Goal: Task Accomplishment & Management: Manage account settings

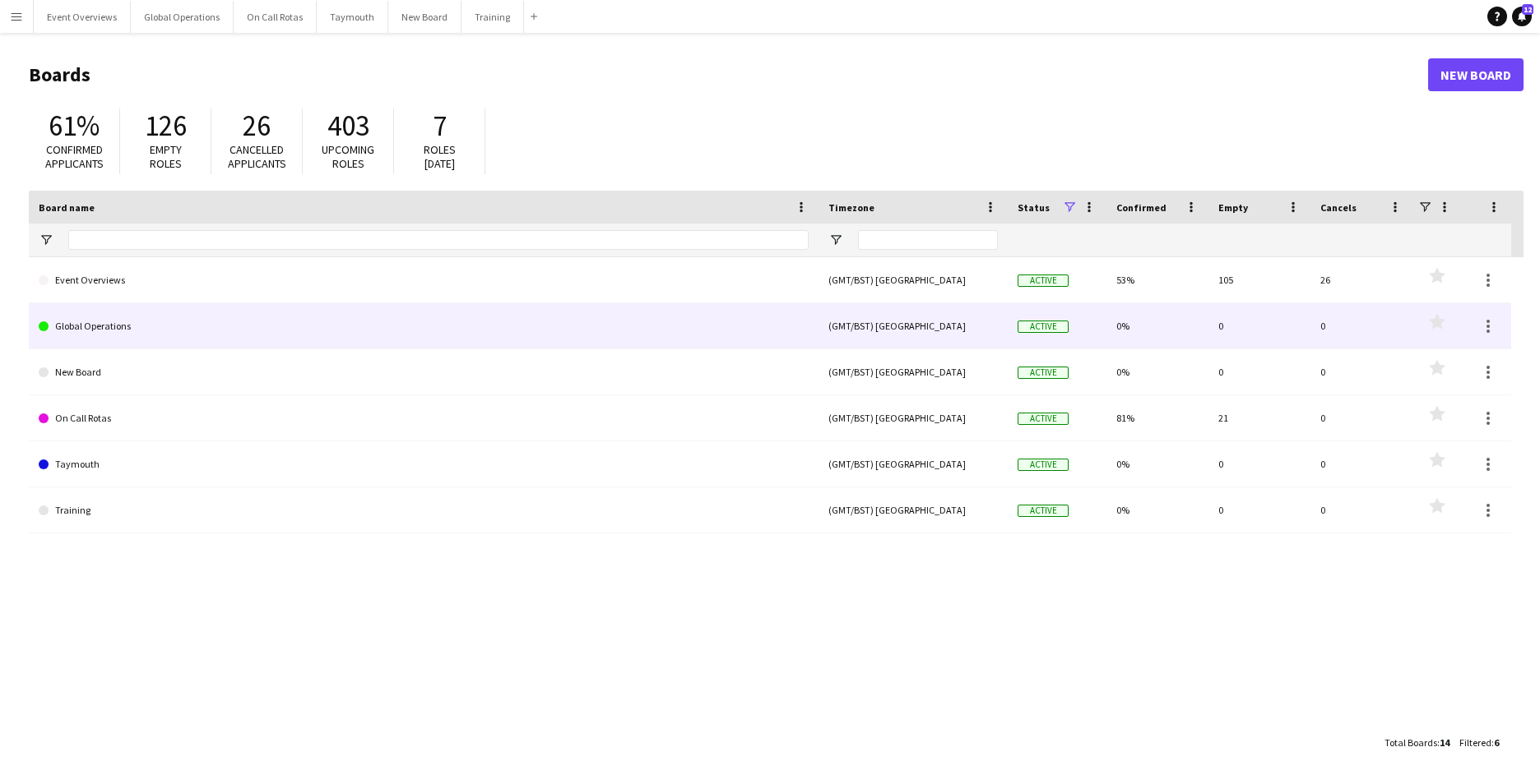
click at [90, 329] on link "Global Operations" at bounding box center [423, 326] width 770 height 46
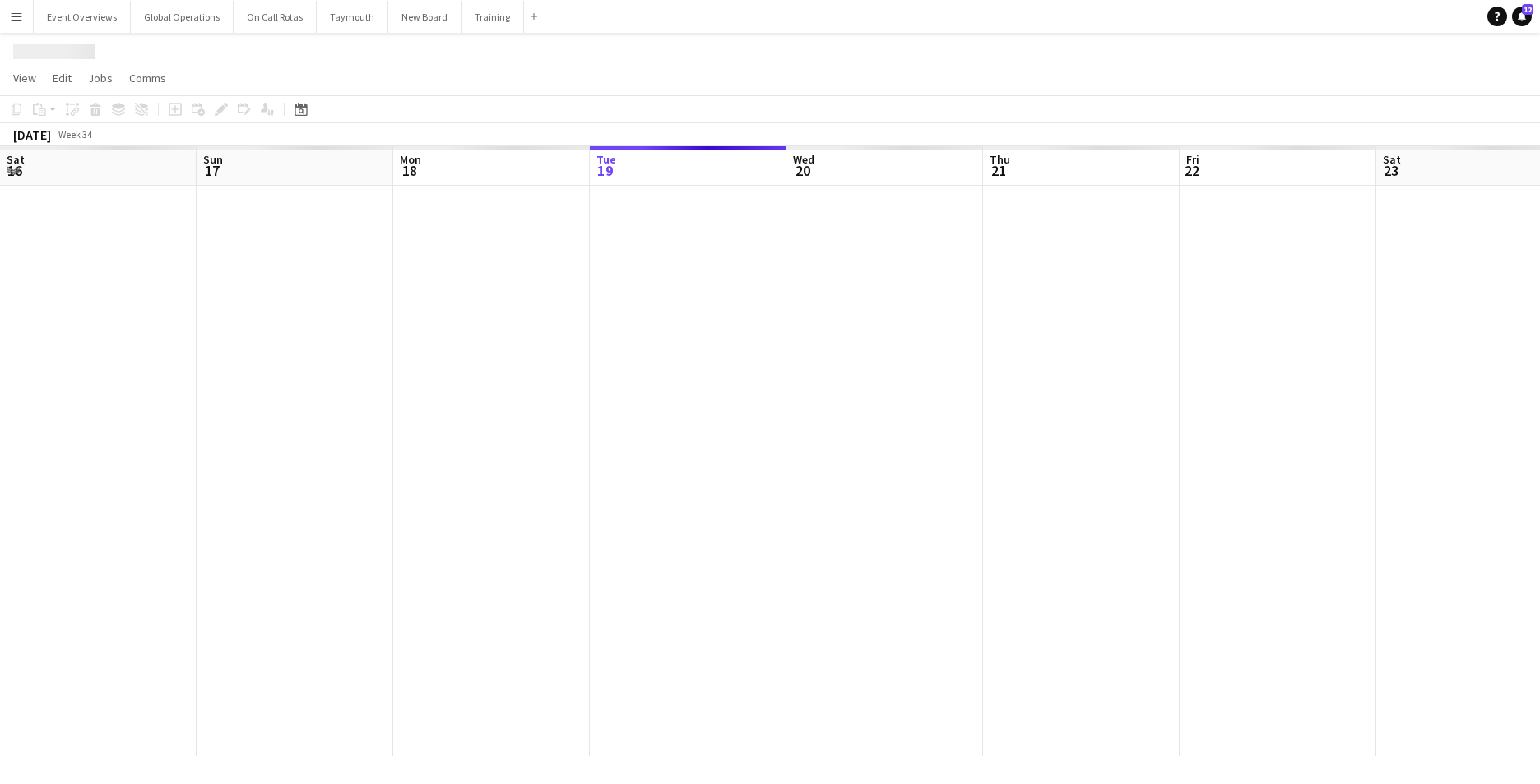
scroll to position [0, 394]
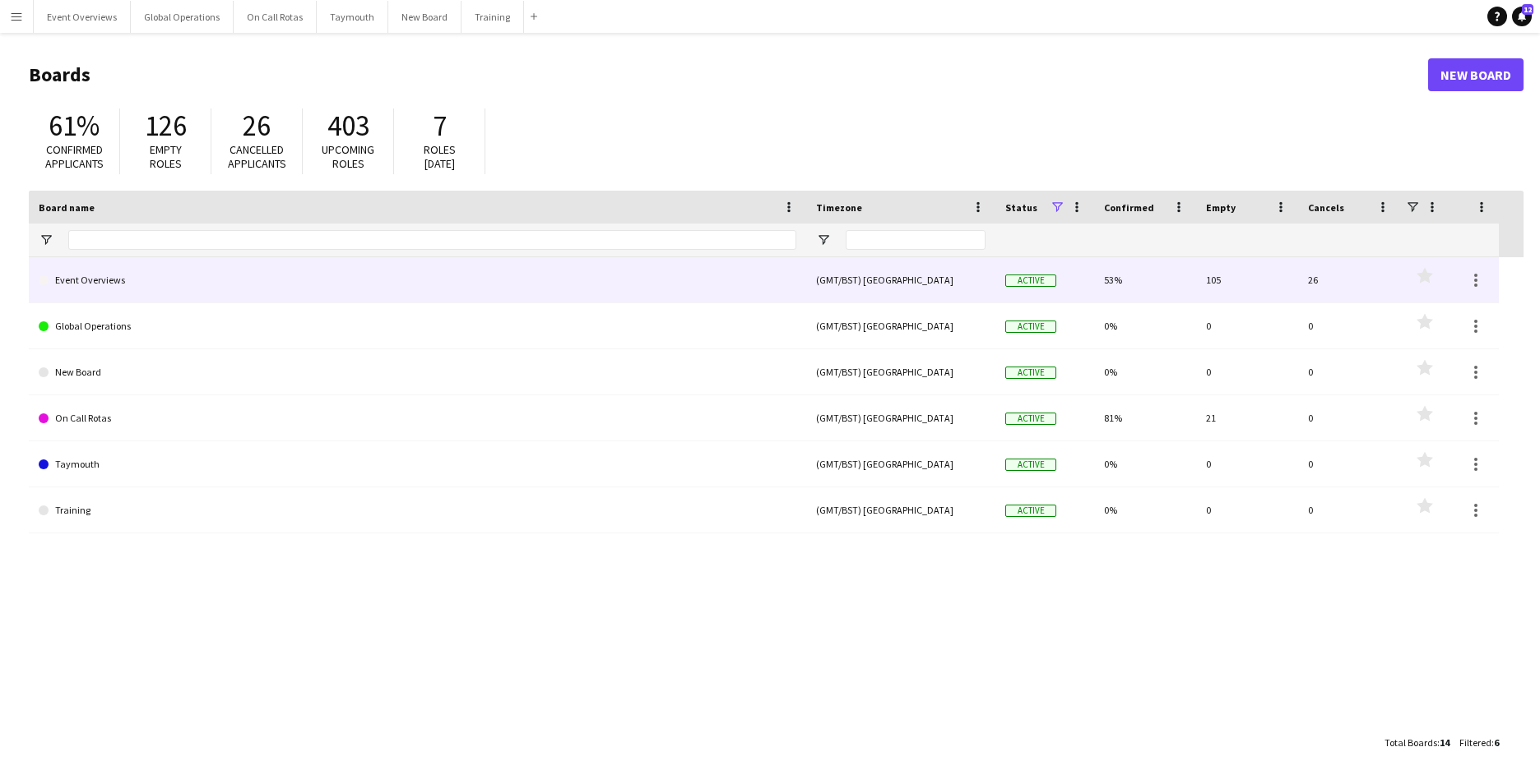
click at [95, 276] on link "Event Overviews" at bounding box center [417, 280] width 757 height 46
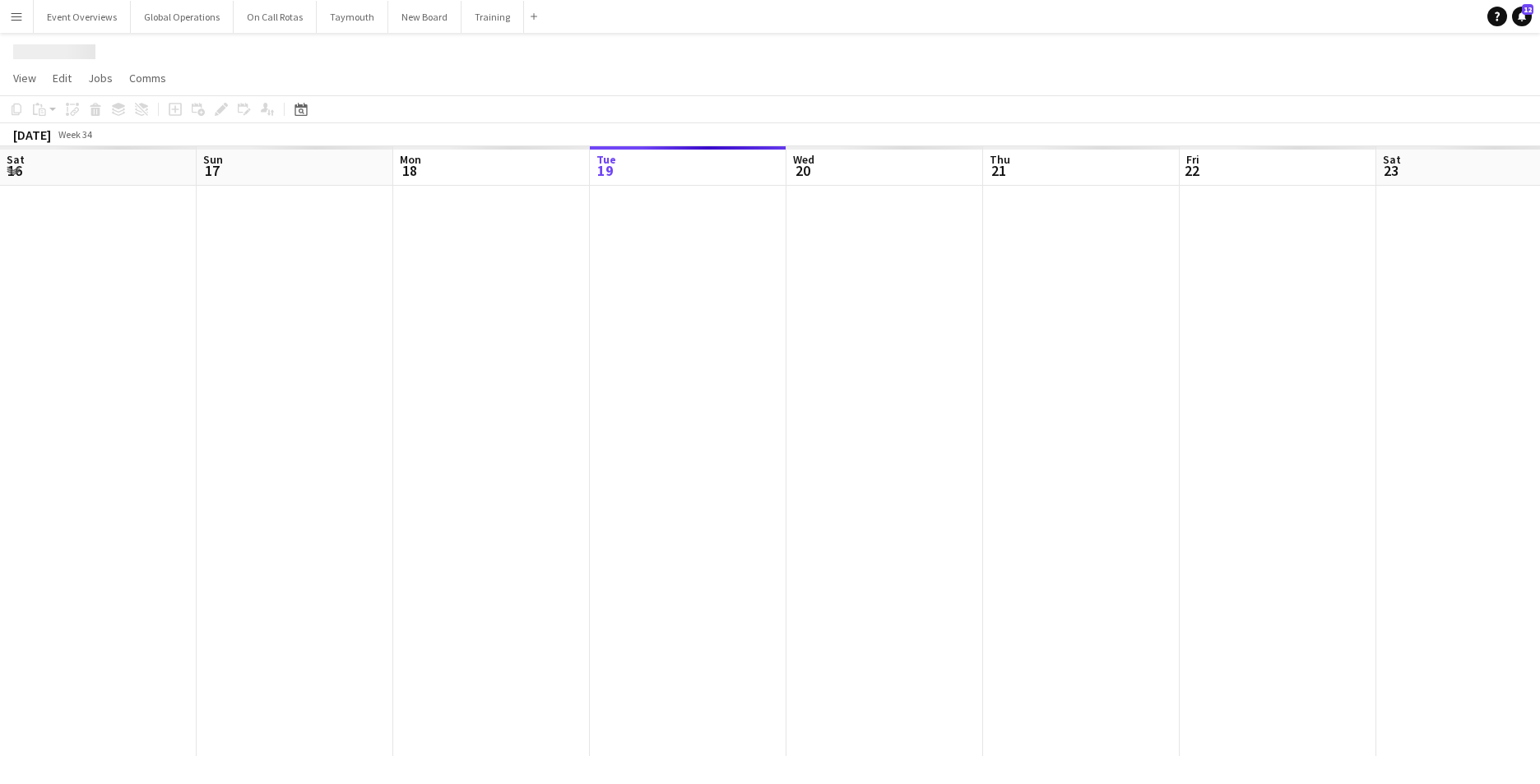
scroll to position [0, 394]
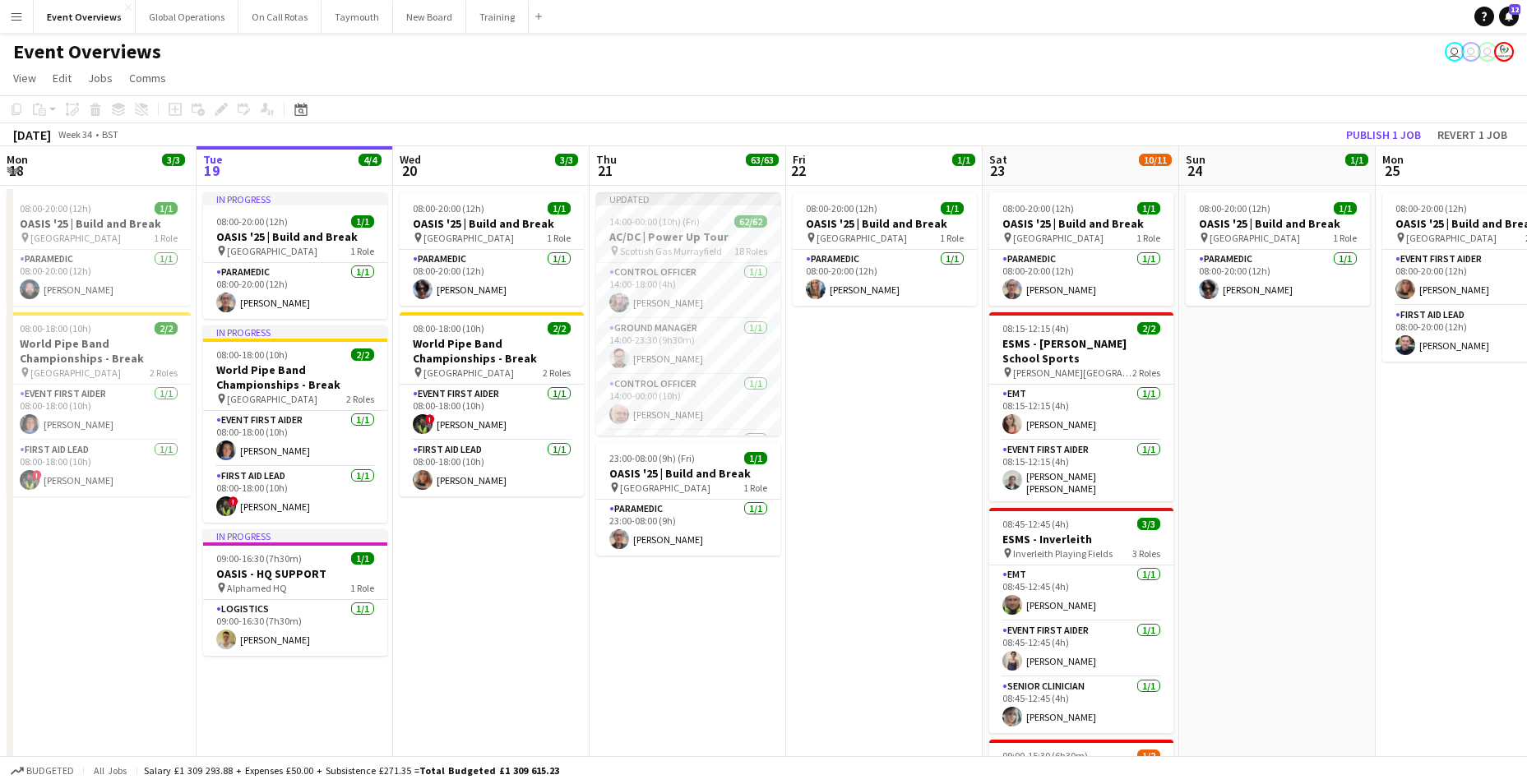
click at [13, 16] on app-icon "Menu" at bounding box center [16, 16] width 14 height 14
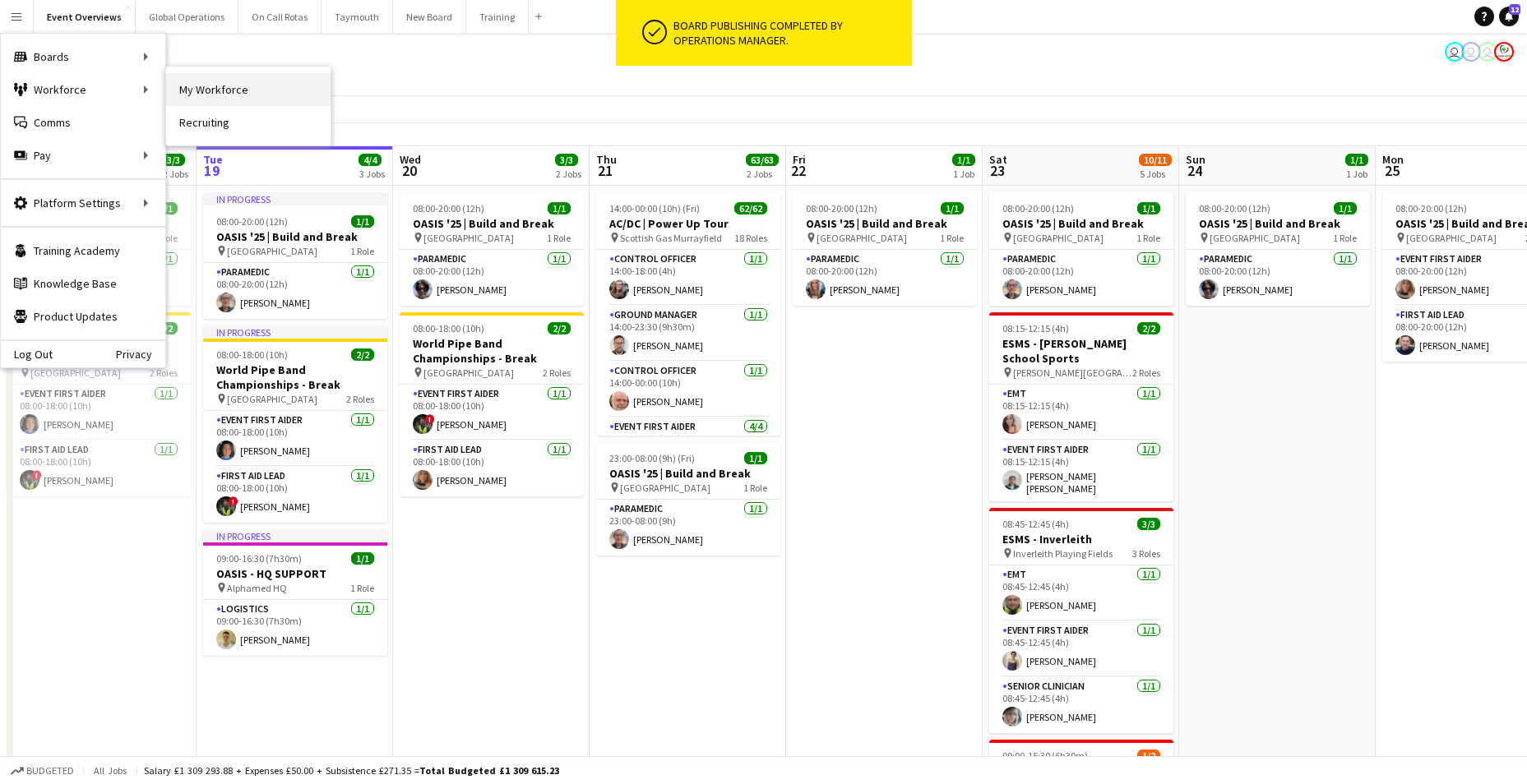
click at [205, 97] on link "My Workforce" at bounding box center [249, 90] width 165 height 33
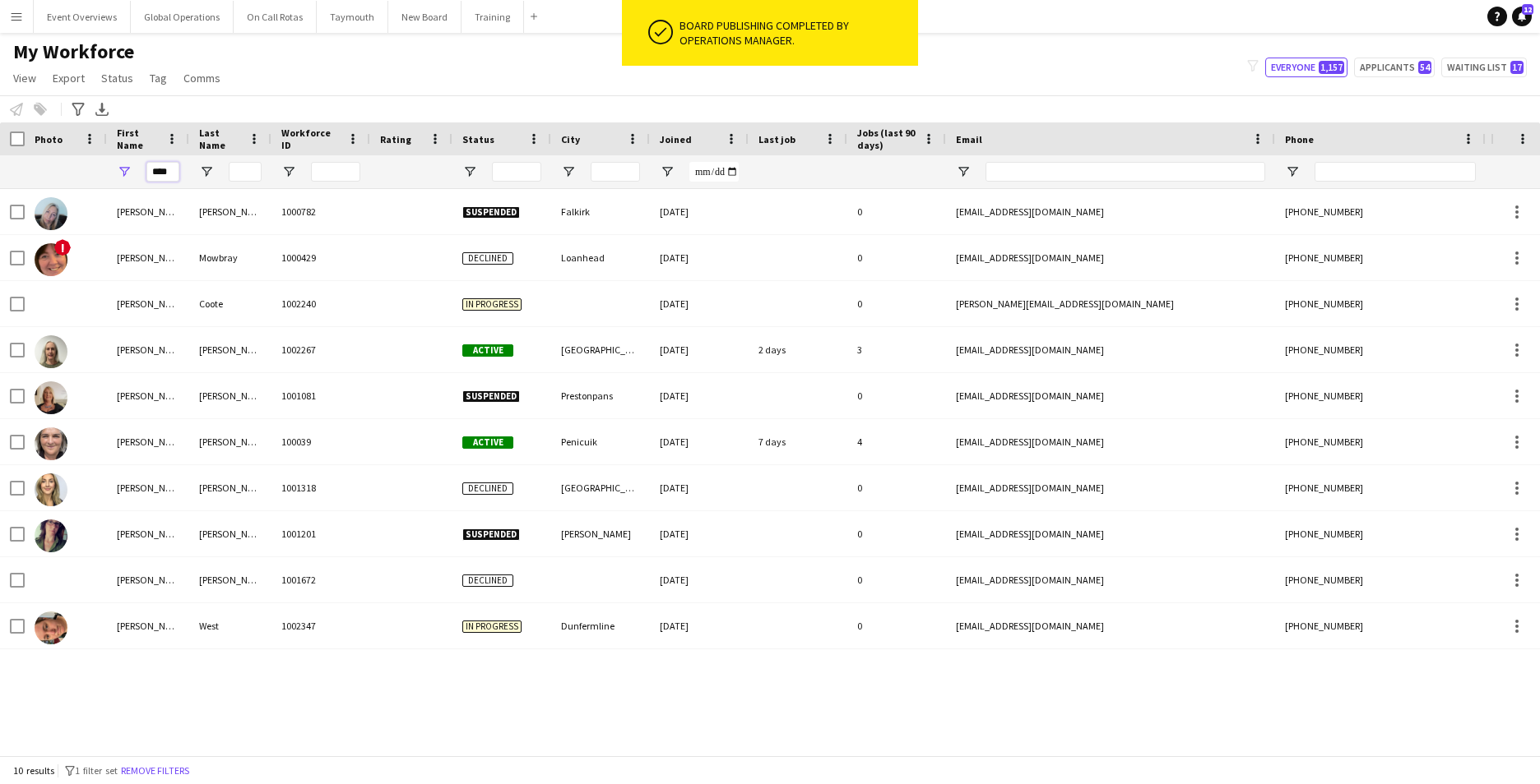
click at [170, 171] on input "****" at bounding box center [163, 172] width 33 height 20
type input "*"
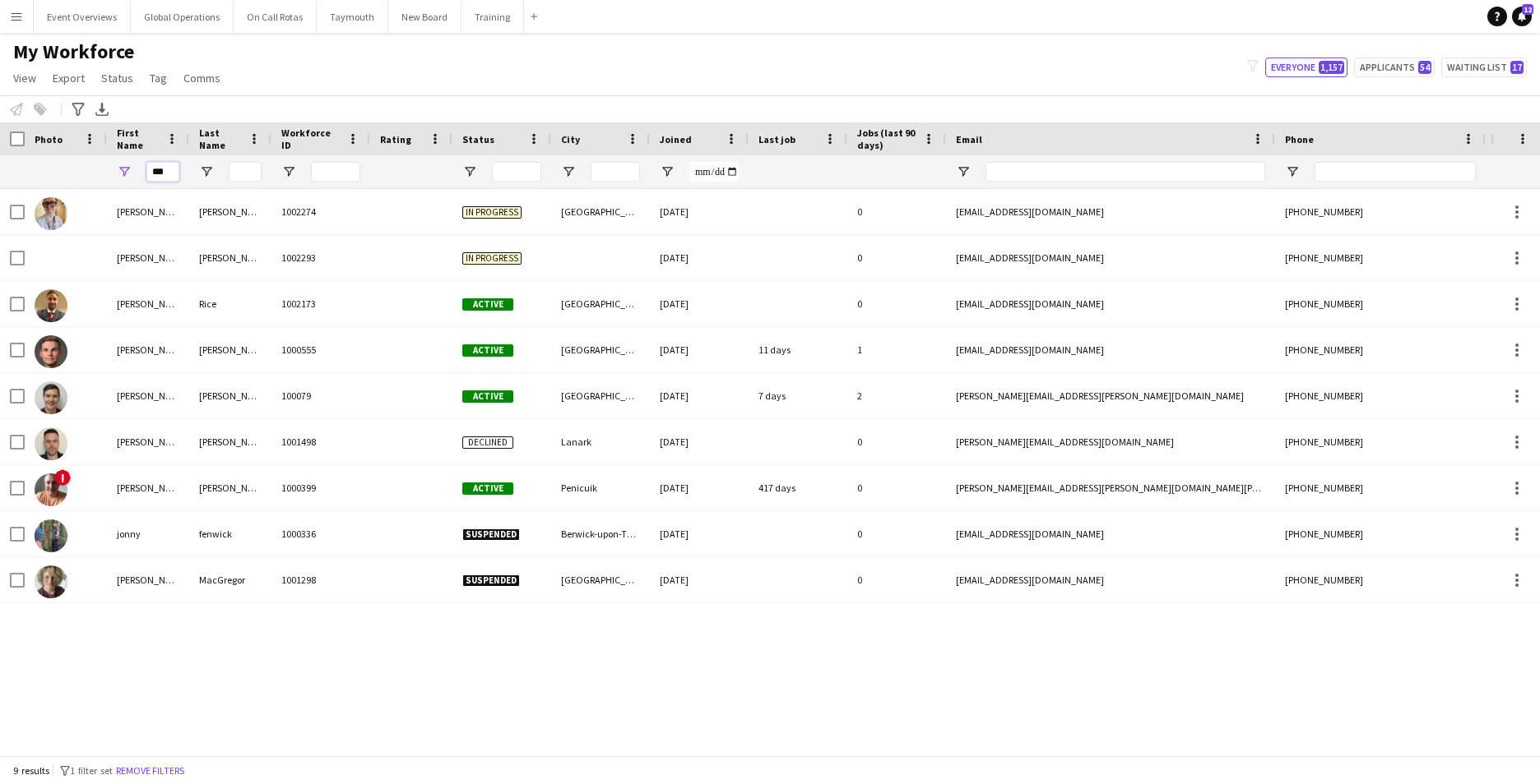
type input "***"
click at [736, 14] on app-navbar "Menu Boards Boards Boards All jobs Status Workforce Workforce My Workforce Recr…" at bounding box center [770, 16] width 1540 height 33
click at [234, 172] on input "Last Name Filter Input" at bounding box center [245, 172] width 33 height 20
click at [736, 50] on div "My Workforce View Views Default view Active Staff Applications - First Aider Ap…" at bounding box center [770, 68] width 1540 height 56
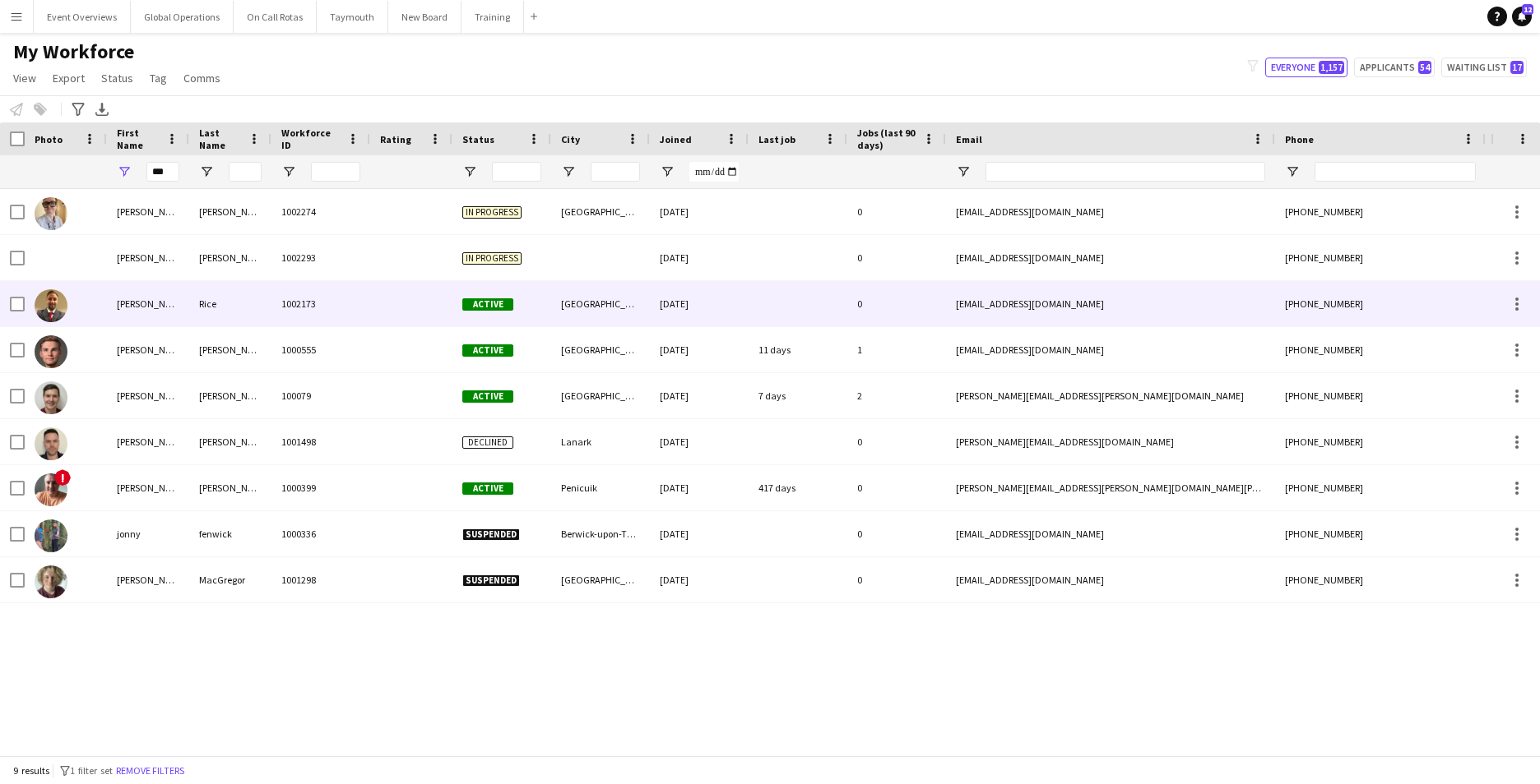
click at [122, 300] on div "[PERSON_NAME]" at bounding box center [147, 304] width 82 height 45
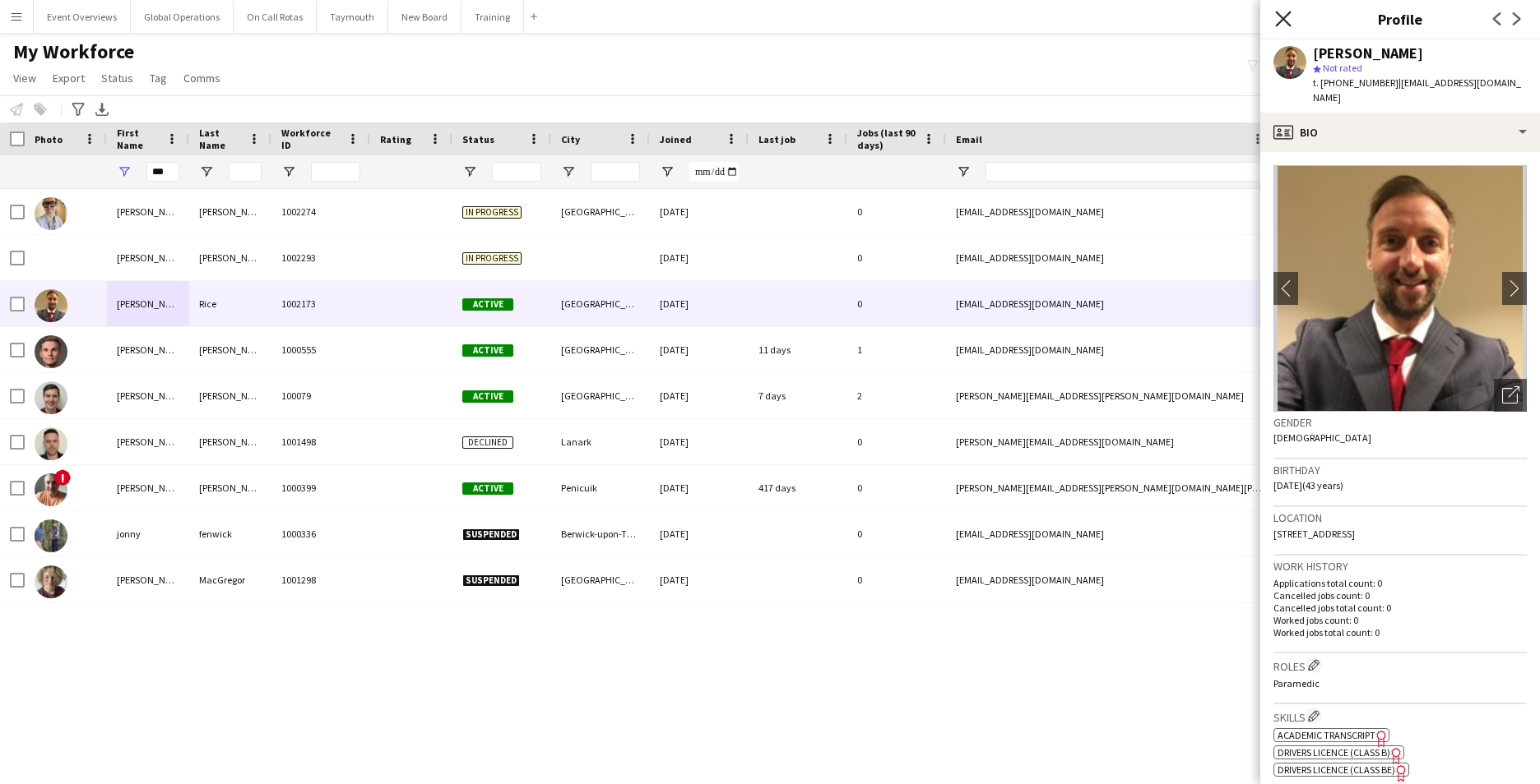
click at [736, 19] on icon "Close pop-in" at bounding box center [1282, 18] width 15 height 15
